Goal: Information Seeking & Learning: Learn about a topic

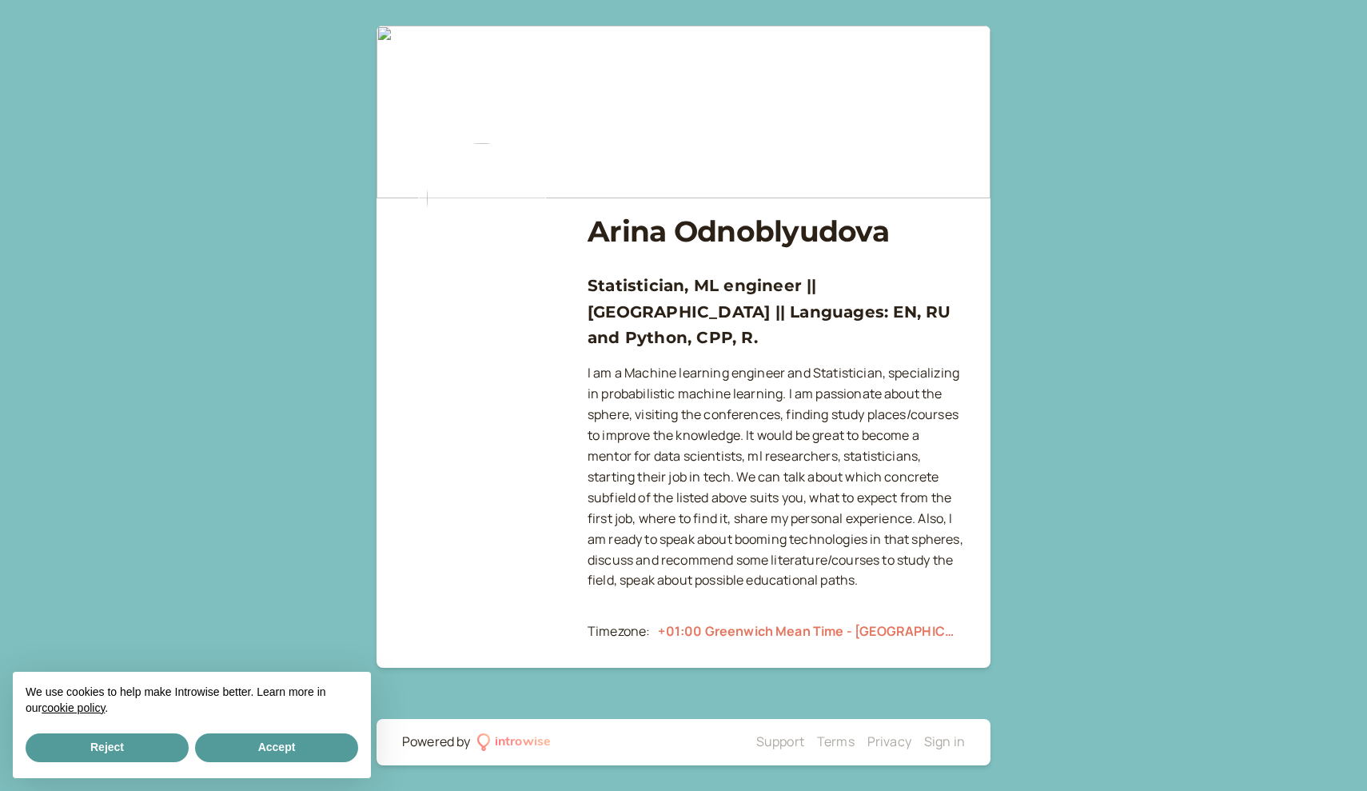
click at [512, 209] on img at bounding box center [482, 198] width 128 height 128
click at [112, 704] on button "Reject" at bounding box center [107, 747] width 163 height 29
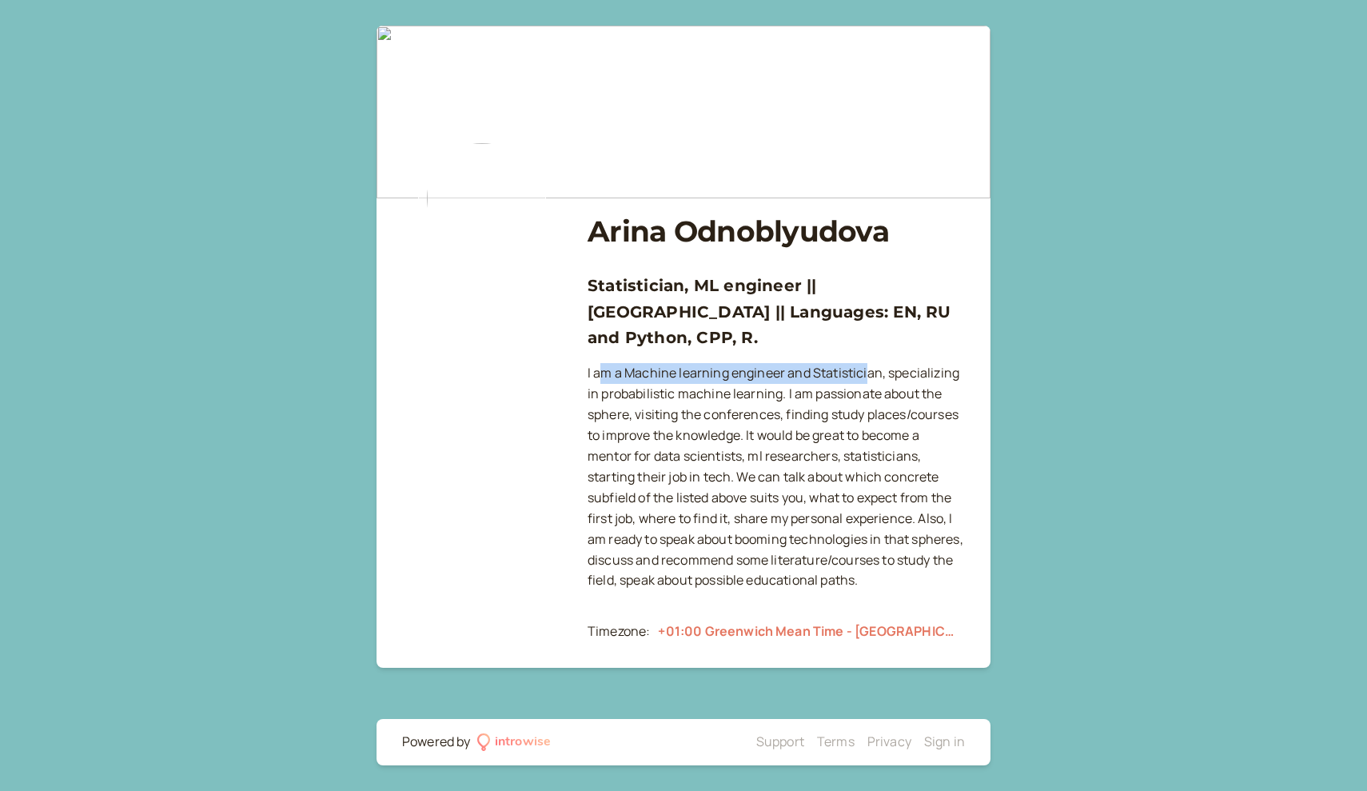
drag, startPoint x: 599, startPoint y: 341, endPoint x: 867, endPoint y: 338, distance: 267.8
click at [660, 363] on p "I am a Machine learning engineer and Statistician, specializing in probabilisti…" at bounding box center [776, 477] width 377 height 228
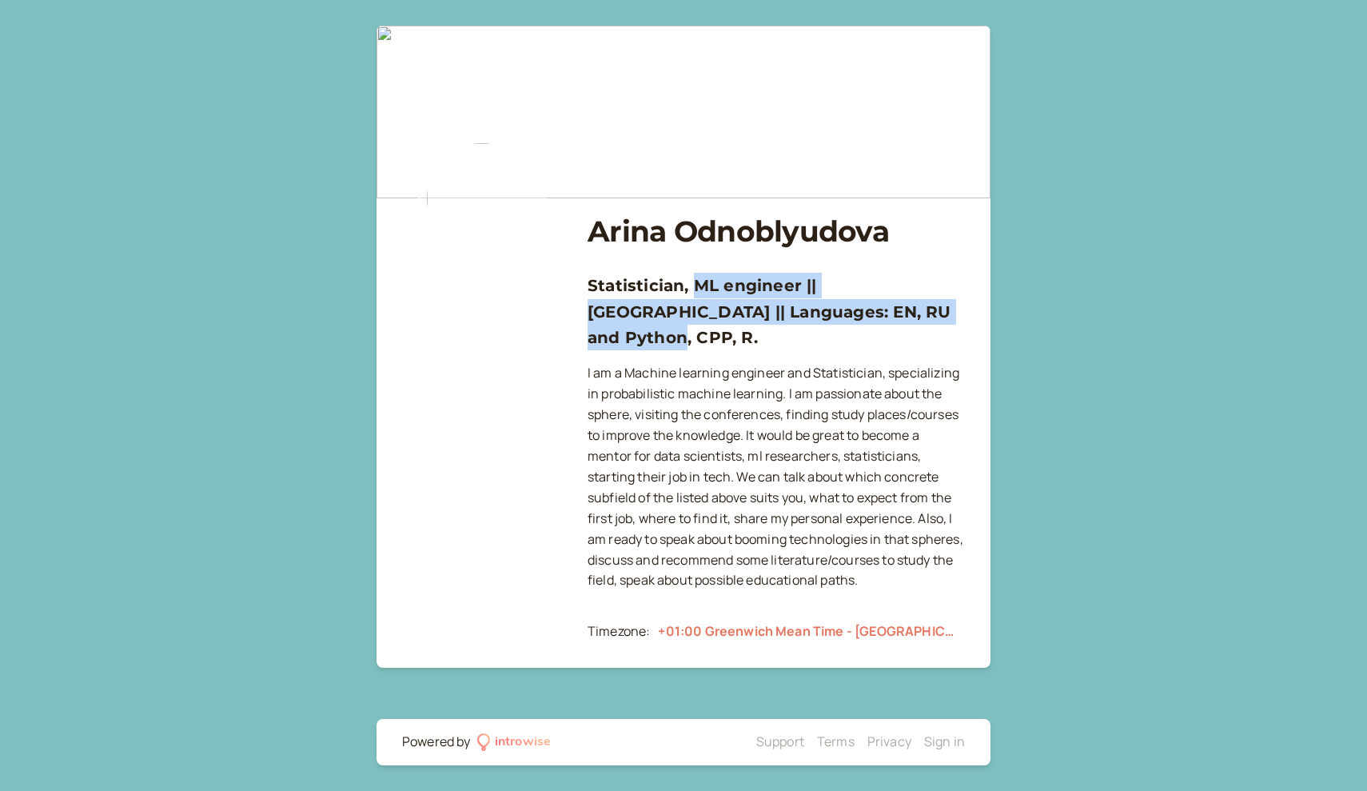
drag, startPoint x: 919, startPoint y: 309, endPoint x: 695, endPoint y: 287, distance: 225.7
click at [660, 287] on h3 "Statistician, ML engineer || [GEOGRAPHIC_DATA] || Languages: EN, RU and Python,…" at bounding box center [776, 312] width 377 height 78
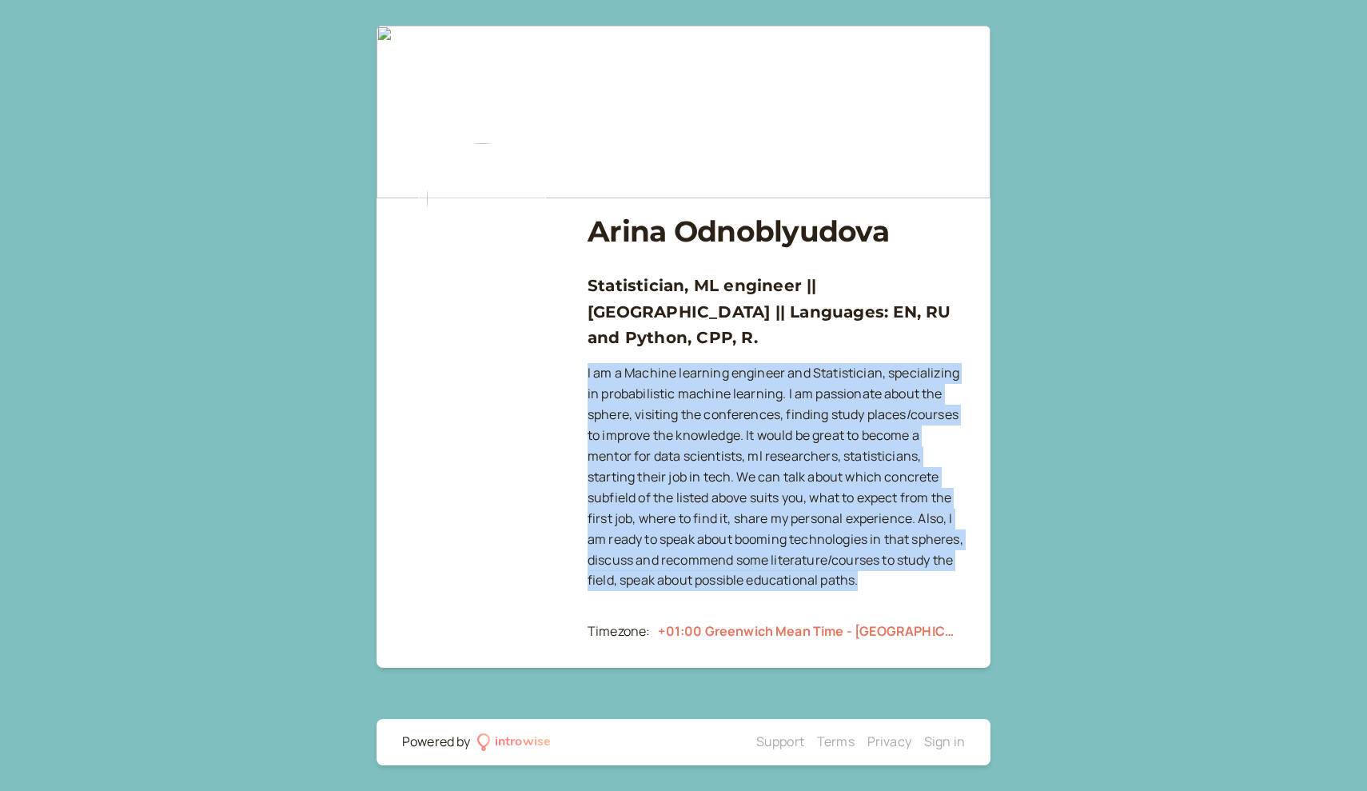
drag, startPoint x: 687, startPoint y: 332, endPoint x: 783, endPoint y: 552, distance: 240.6
click at [660, 553] on div "[PERSON_NAME] Statistician, ML engineer || [GEOGRAPHIC_DATA] || Languages: EN, …" at bounding box center [776, 425] width 377 height 455
click at [660, 552] on p "I am a Machine learning engineer and Statistician, specializing in probabilisti…" at bounding box center [776, 477] width 377 height 228
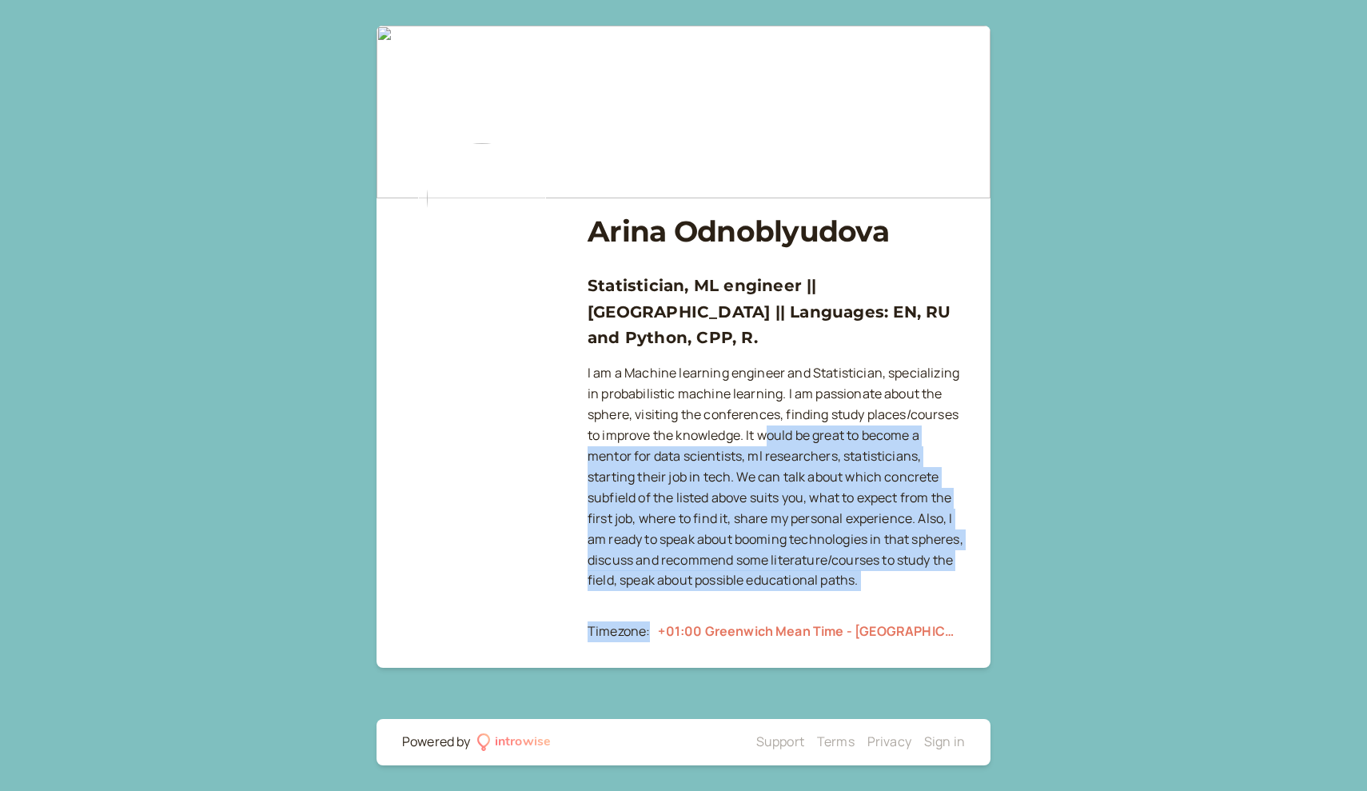
drag, startPoint x: 824, startPoint y: 556, endPoint x: 765, endPoint y: 408, distance: 159.3
click at [660, 408] on div "[PERSON_NAME] Statistician, ML engineer || [GEOGRAPHIC_DATA] || Languages: EN, …" at bounding box center [776, 425] width 377 height 455
click at [660, 408] on p "I am a Machine learning engineer and Statistician, specializing in probabilisti…" at bounding box center [776, 477] width 377 height 228
